Goal: Information Seeking & Learning: Learn about a topic

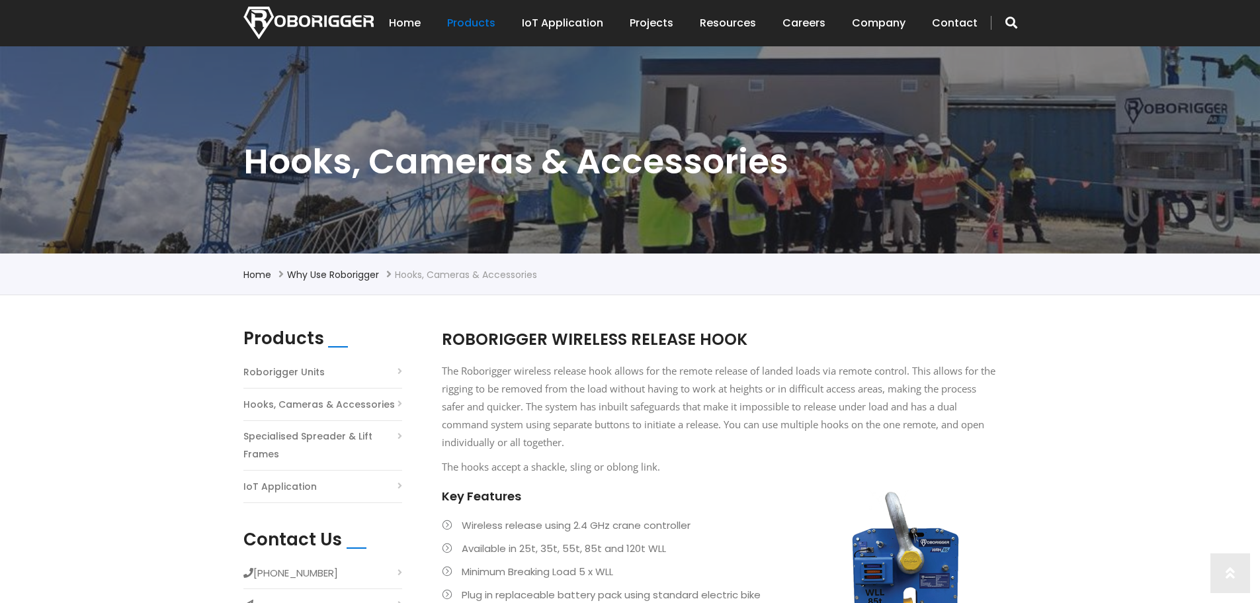
scroll to position [331, 0]
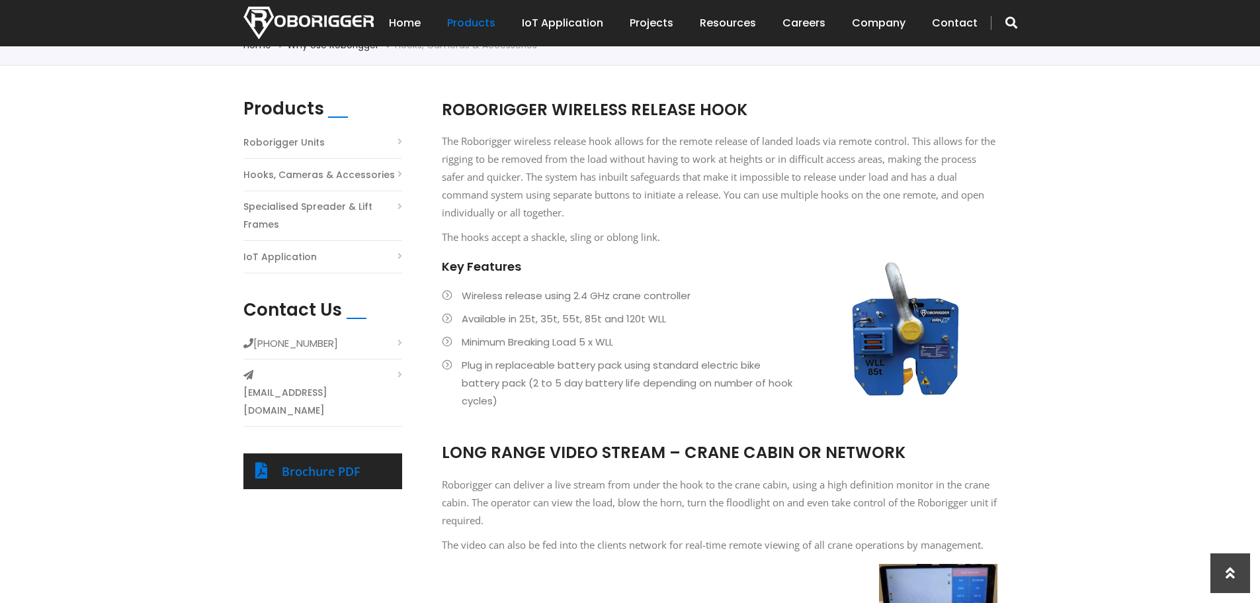
click at [647, 106] on span "ROBORIGGER WIRELESS RELEASE HOOK" at bounding box center [595, 110] width 306 height 22
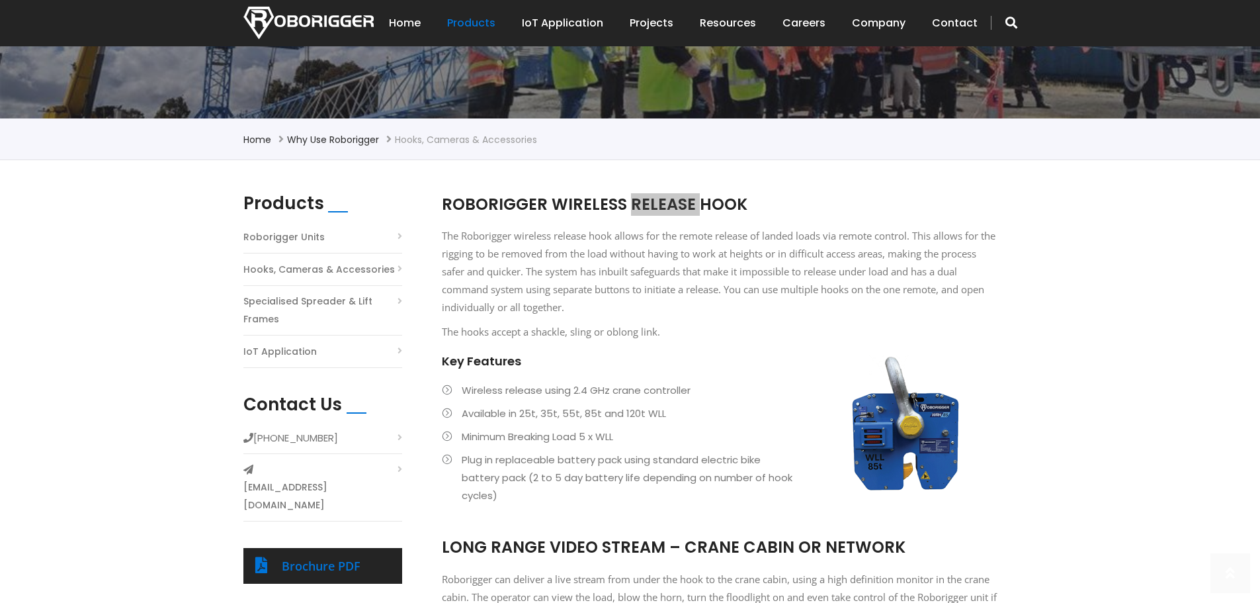
scroll to position [265, 0]
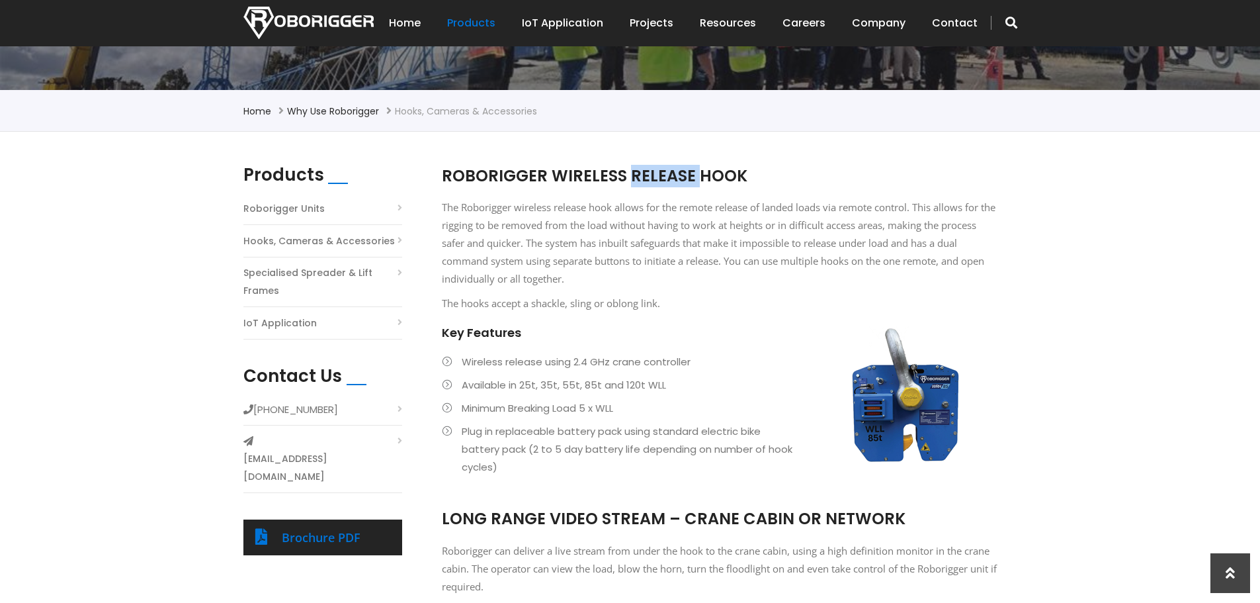
click at [832, 271] on p "The Roborigger wireless release hook allows for the remote release of landed lo…" at bounding box center [720, 242] width 556 height 89
click at [444, 360] on li "Wireless release using 2.4 GHz crane controller" at bounding box center [720, 362] width 556 height 18
click at [514, 361] on li "Wireless release using 2.4 GHz crane controller" at bounding box center [720, 362] width 556 height 18
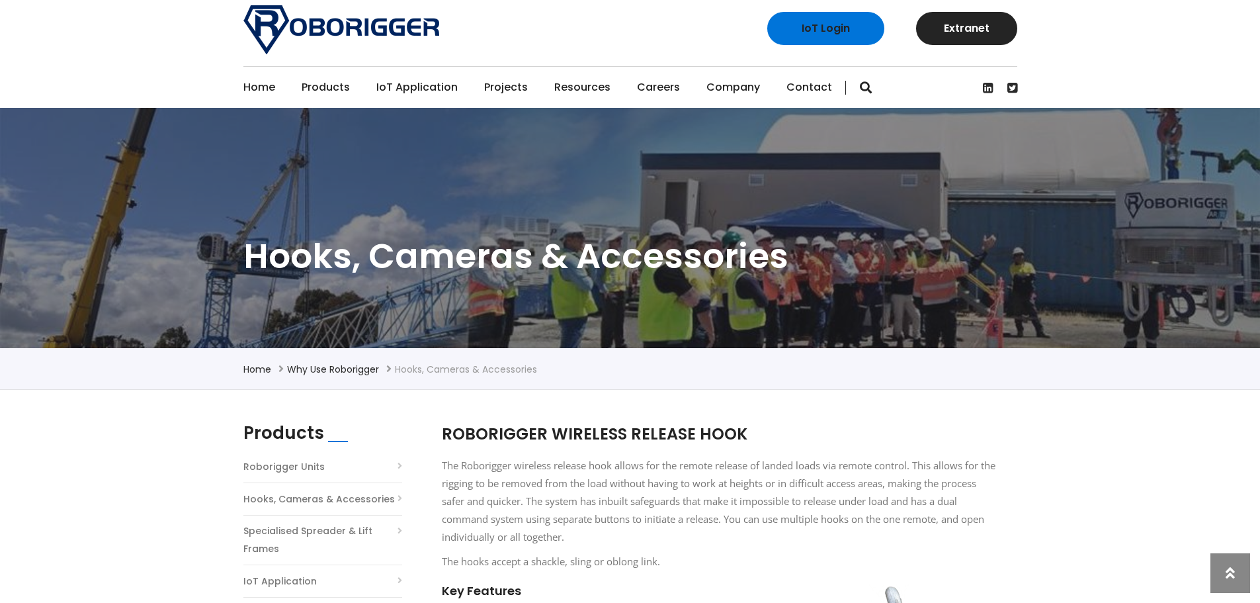
scroll to position [0, 0]
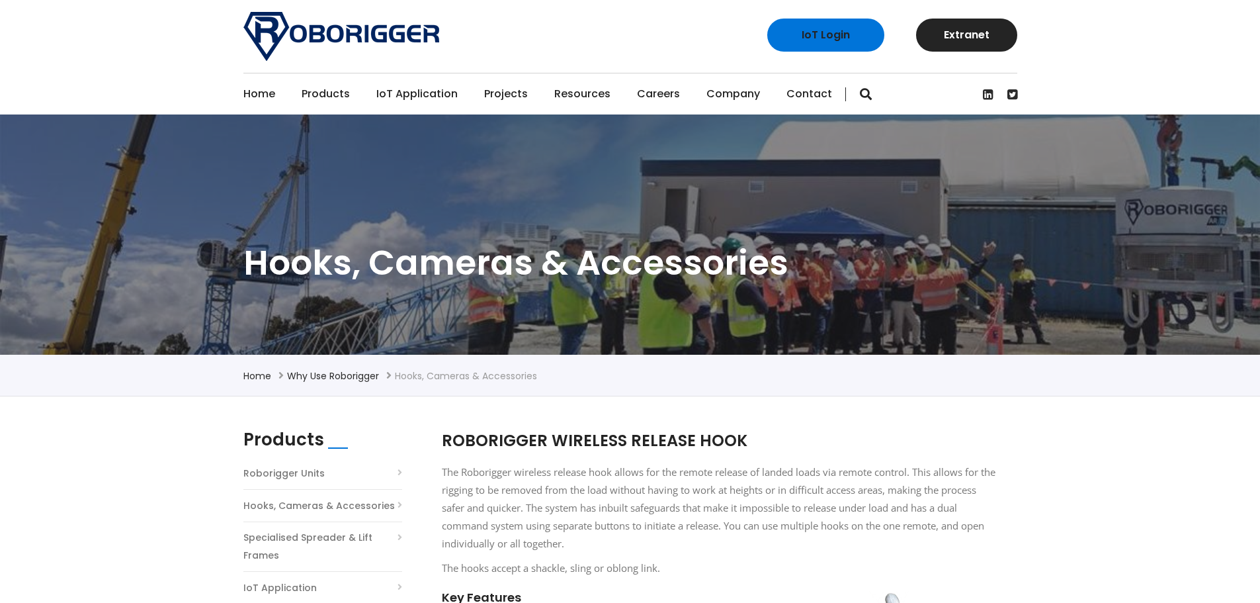
click at [261, 92] on link "Home" at bounding box center [259, 93] width 32 height 41
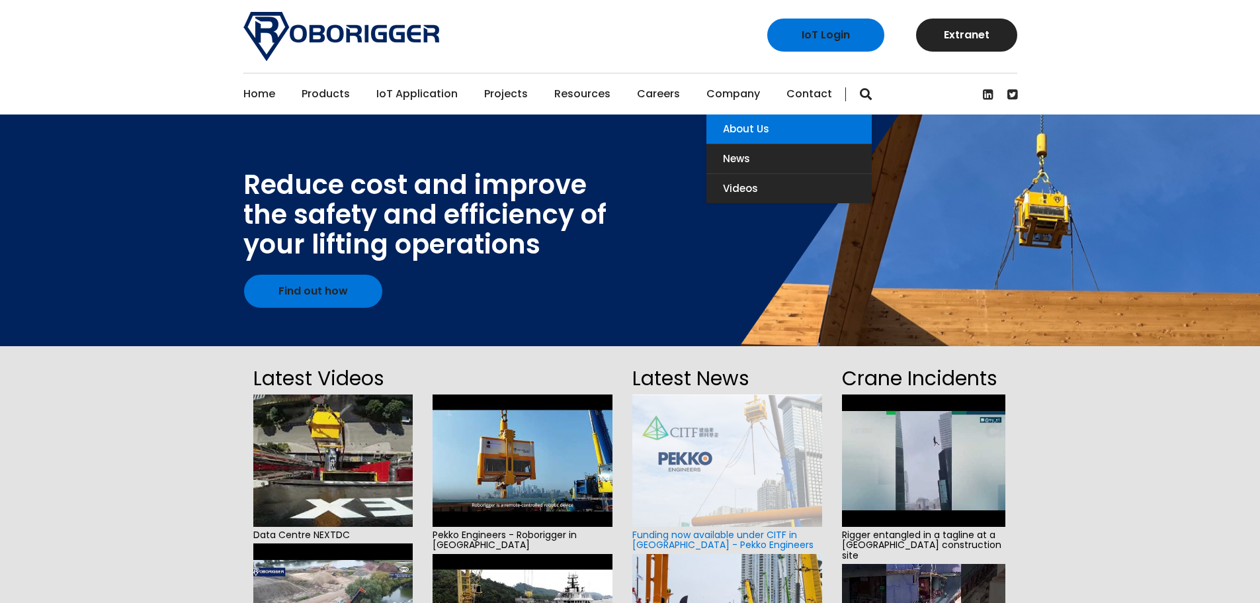
click at [730, 132] on link "About Us" at bounding box center [788, 128] width 165 height 29
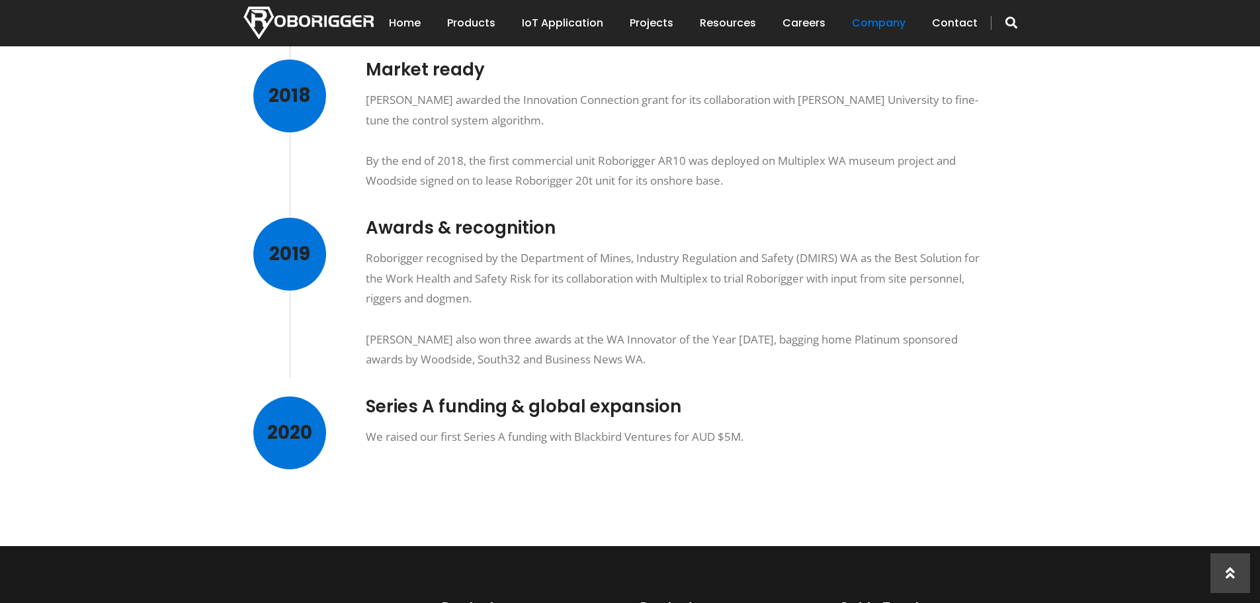
scroll to position [926, 0]
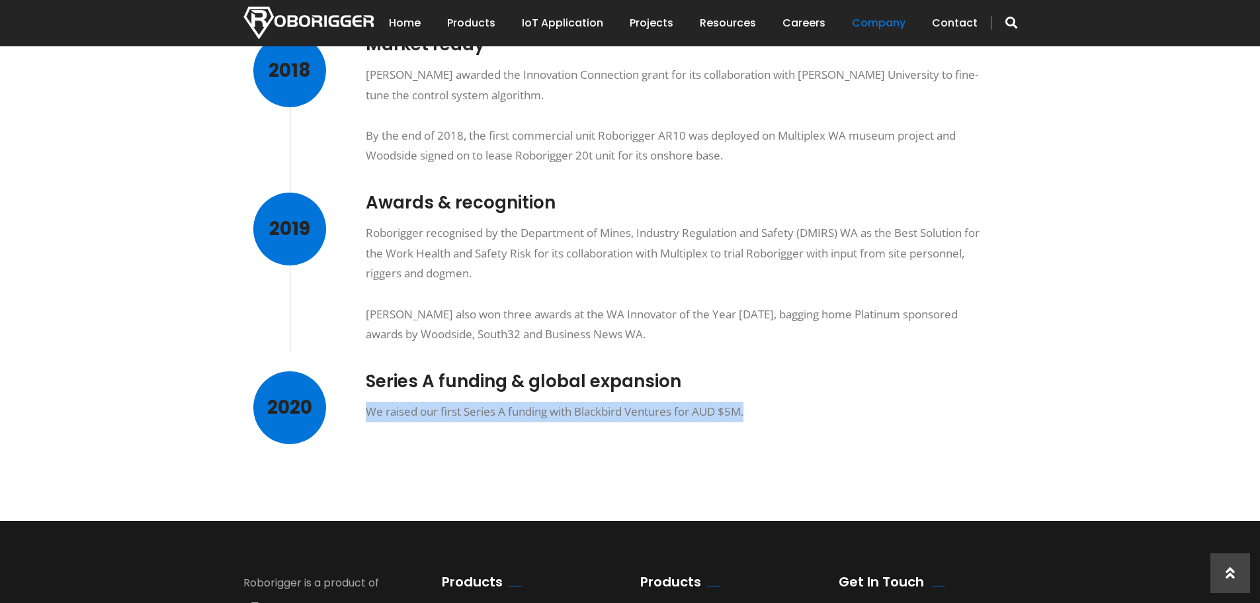
drag, startPoint x: 776, startPoint y: 413, endPoint x: 364, endPoint y: 422, distance: 412.1
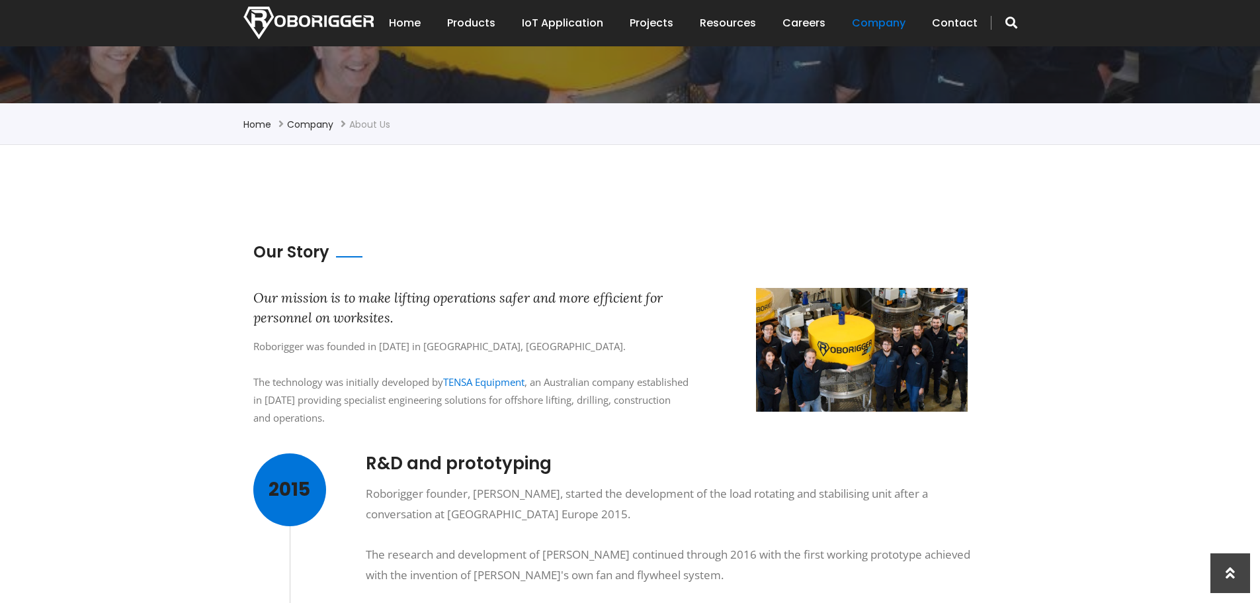
scroll to position [0, 0]
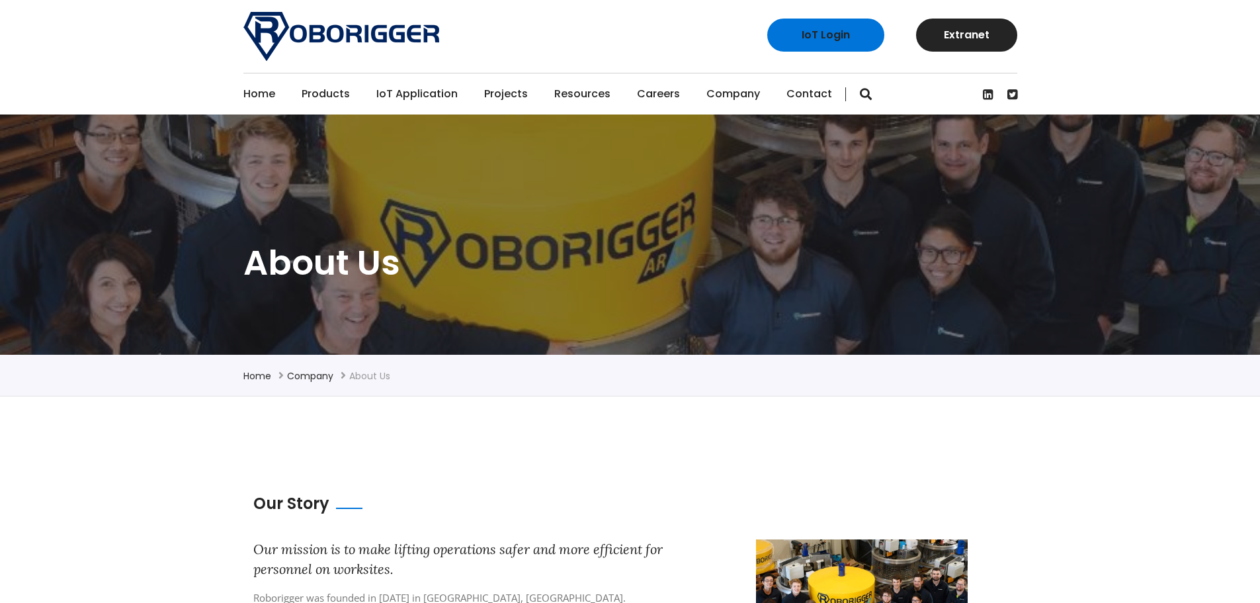
click at [262, 91] on link "Home" at bounding box center [259, 93] width 32 height 41
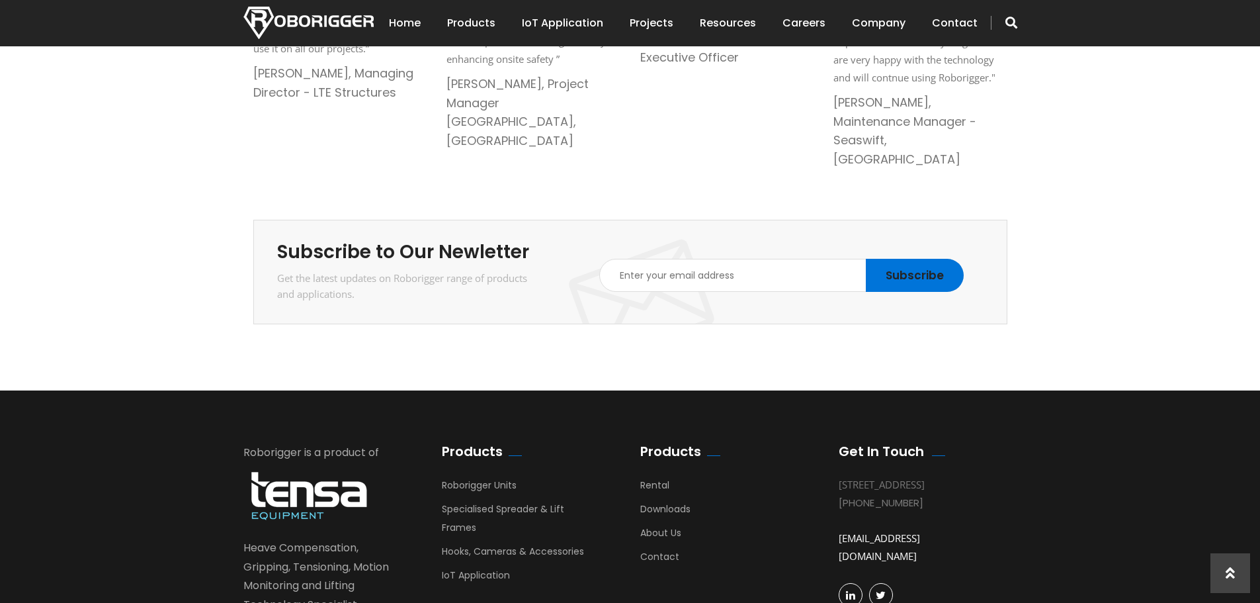
scroll to position [2249, 0]
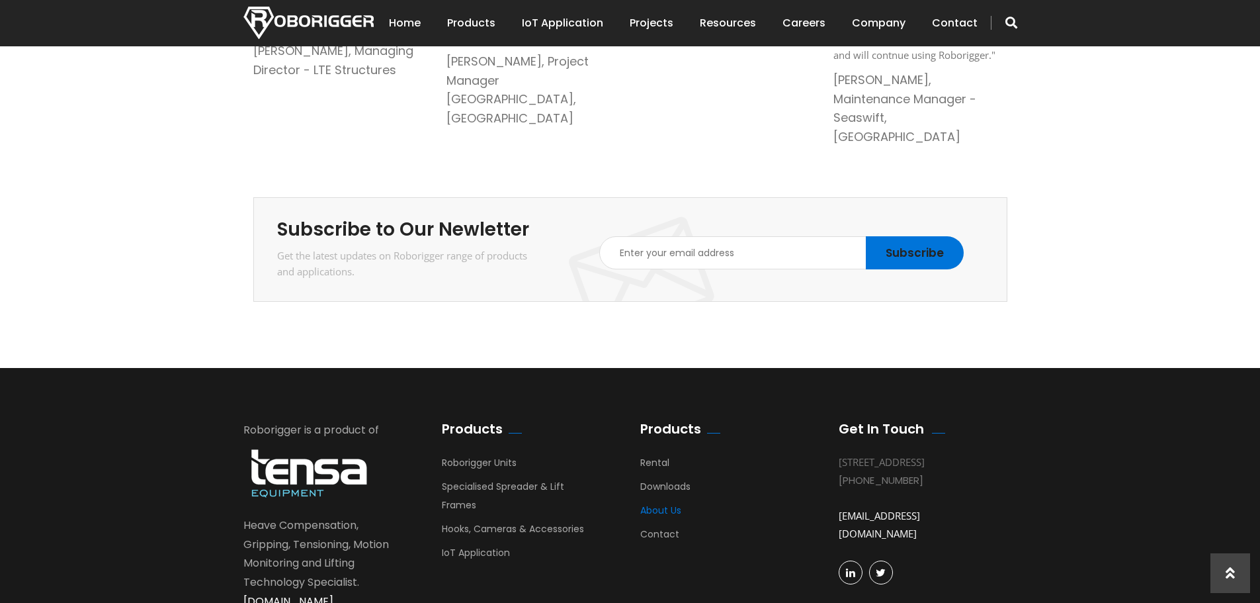
click at [673, 503] on link "About Us" at bounding box center [660, 513] width 41 height 20
